Goal: Subscribe to service/newsletter

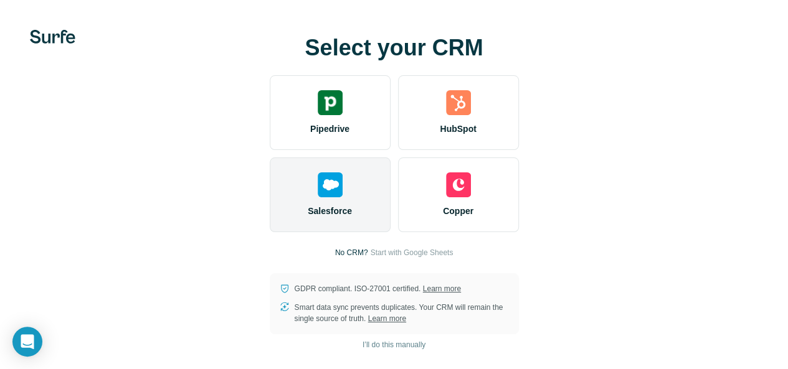
click at [270, 210] on div "Salesforce" at bounding box center [330, 195] width 121 height 75
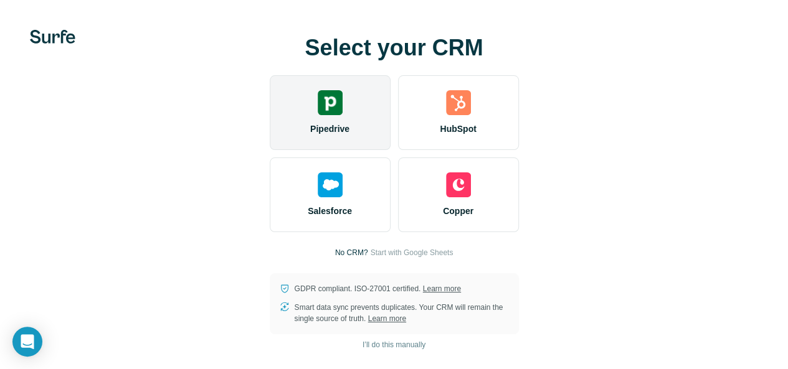
click at [310, 135] on span "Pipedrive" at bounding box center [329, 129] width 39 height 12
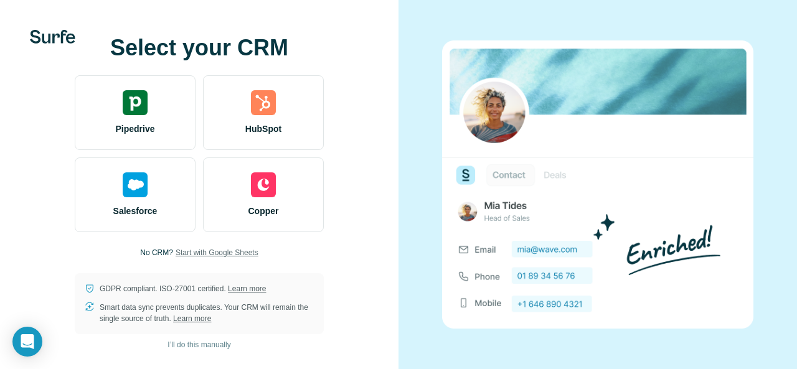
click at [211, 250] on span "Start with Google Sheets" at bounding box center [217, 252] width 83 height 11
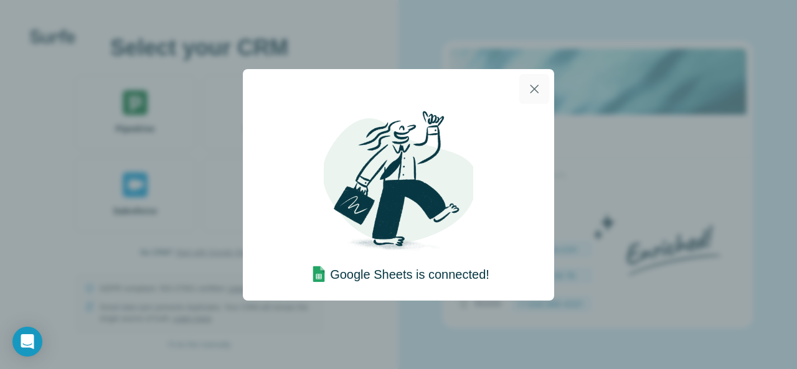
click at [533, 82] on icon "button" at bounding box center [534, 89] width 15 height 15
